Goal: Information Seeking & Learning: Learn about a topic

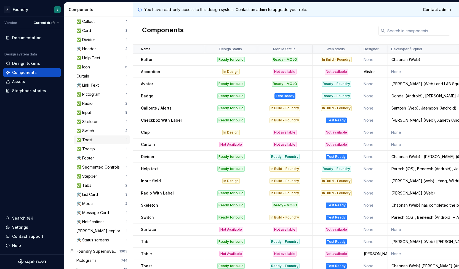
scroll to position [168, 0]
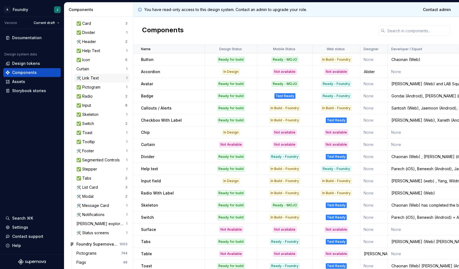
click at [98, 80] on div "🛠️ Link Text" at bounding box center [88, 78] width 25 height 6
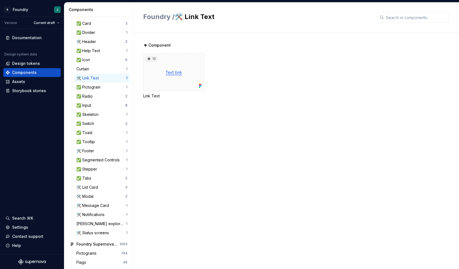
drag, startPoint x: 189, startPoint y: 111, endPoint x: 176, endPoint y: 84, distance: 29.7
click at [189, 111] on div "❖ Component 10 Link Text" at bounding box center [301, 76] width 316 height 69
click at [175, 73] on div "10" at bounding box center [173, 72] width 61 height 38
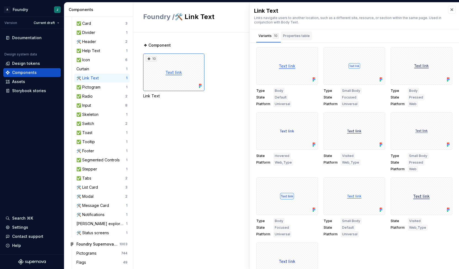
click at [289, 33] on div "Properties table" at bounding box center [296, 36] width 27 height 6
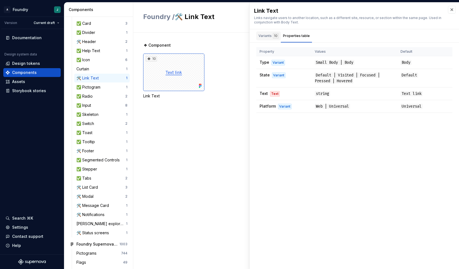
click at [265, 36] on div "Variants 10" at bounding box center [268, 36] width 20 height 6
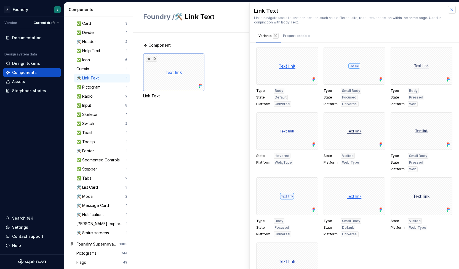
click at [451, 10] on button "button" at bounding box center [452, 10] width 8 height 8
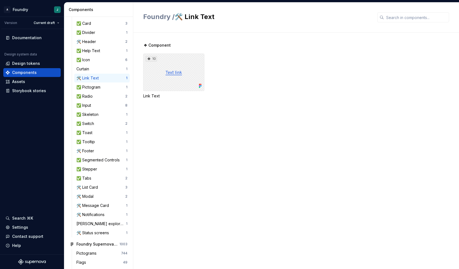
click at [176, 73] on div "10" at bounding box center [173, 72] width 61 height 38
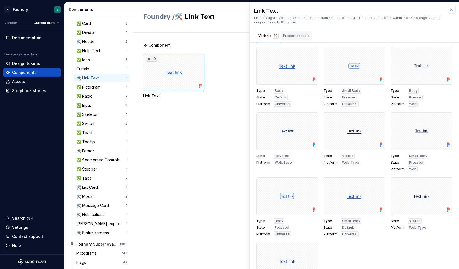
click at [298, 36] on div "Properties table" at bounding box center [296, 36] width 27 height 6
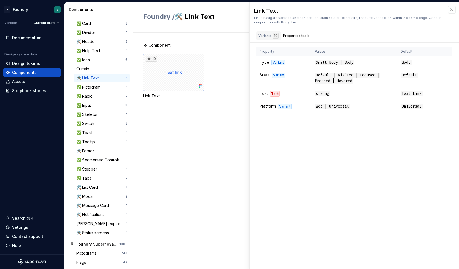
click at [273, 38] on div "10" at bounding box center [276, 36] width 6 height 6
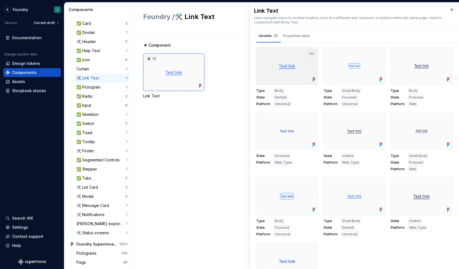
click at [308, 53] on button "button" at bounding box center [312, 54] width 8 height 8
click at [286, 63] on div "Open in Figma" at bounding box center [291, 69] width 36 height 17
click at [160, 155] on div "❖ Component 10 Link Text" at bounding box center [301, 151] width 316 height 236
click at [297, 38] on div "Properties table" at bounding box center [296, 36] width 27 height 6
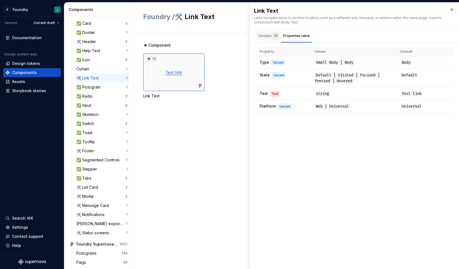
click at [272, 37] on div "Variants 10" at bounding box center [268, 36] width 20 height 6
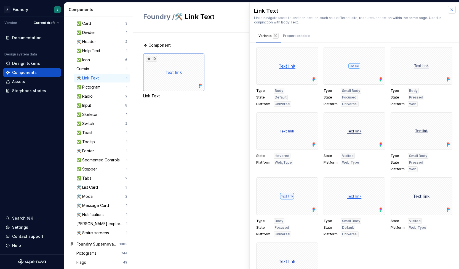
click at [449, 10] on button "button" at bounding box center [452, 10] width 8 height 8
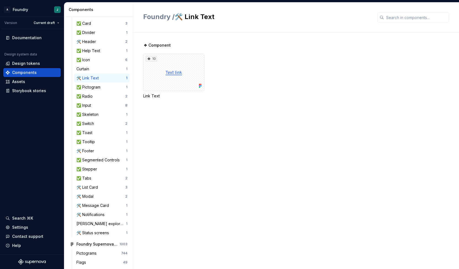
click at [274, 74] on div "10 Link Text" at bounding box center [301, 75] width 316 height 45
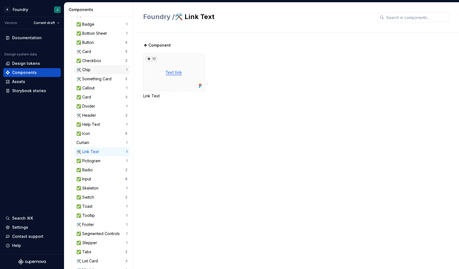
scroll to position [96, 0]
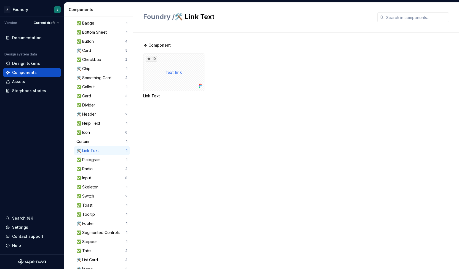
click at [96, 153] on div "🛠️ Link Text 1" at bounding box center [101, 150] width 55 height 9
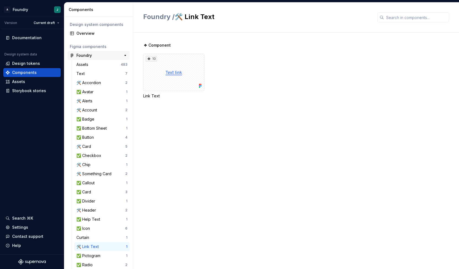
click at [92, 55] on div "Foundry" at bounding box center [96, 56] width 41 height 6
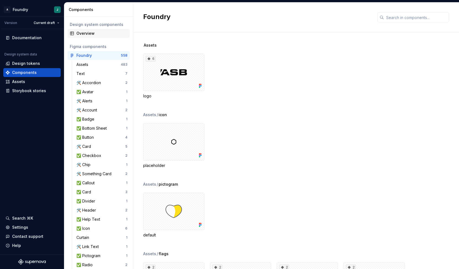
click at [93, 34] on div "Overview" at bounding box center [101, 34] width 51 height 6
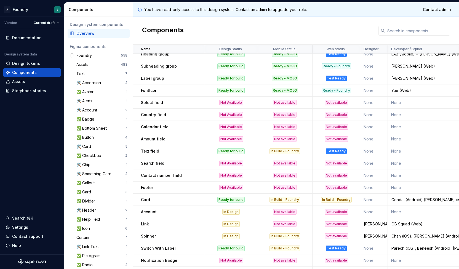
scroll to position [394, 0]
click at [421, 223] on div "OB Squad (Web)" at bounding box center [438, 224] width 100 height 6
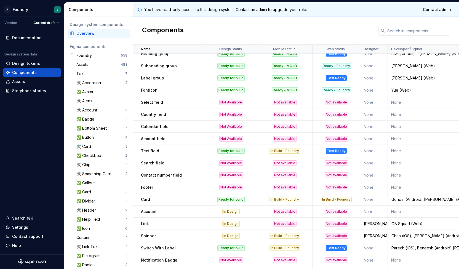
click at [224, 226] on div "In Design" at bounding box center [230, 224] width 17 height 6
click at [237, 221] on div "In Design" at bounding box center [230, 224] width 17 height 6
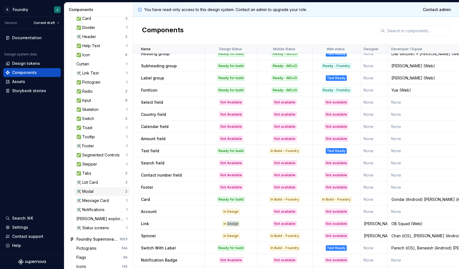
scroll to position [190, 0]
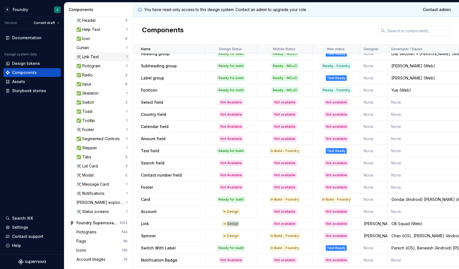
click at [98, 55] on div "🛠️ Link Text" at bounding box center [88, 57] width 25 height 6
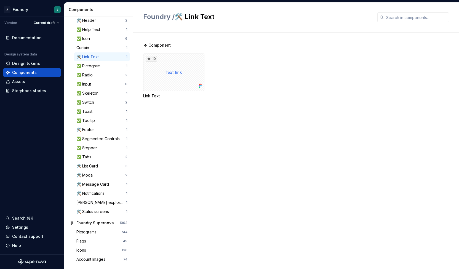
click at [238, 148] on div "❖ Component 10 Link Text" at bounding box center [301, 151] width 316 height 236
